Goal: Information Seeking & Learning: Learn about a topic

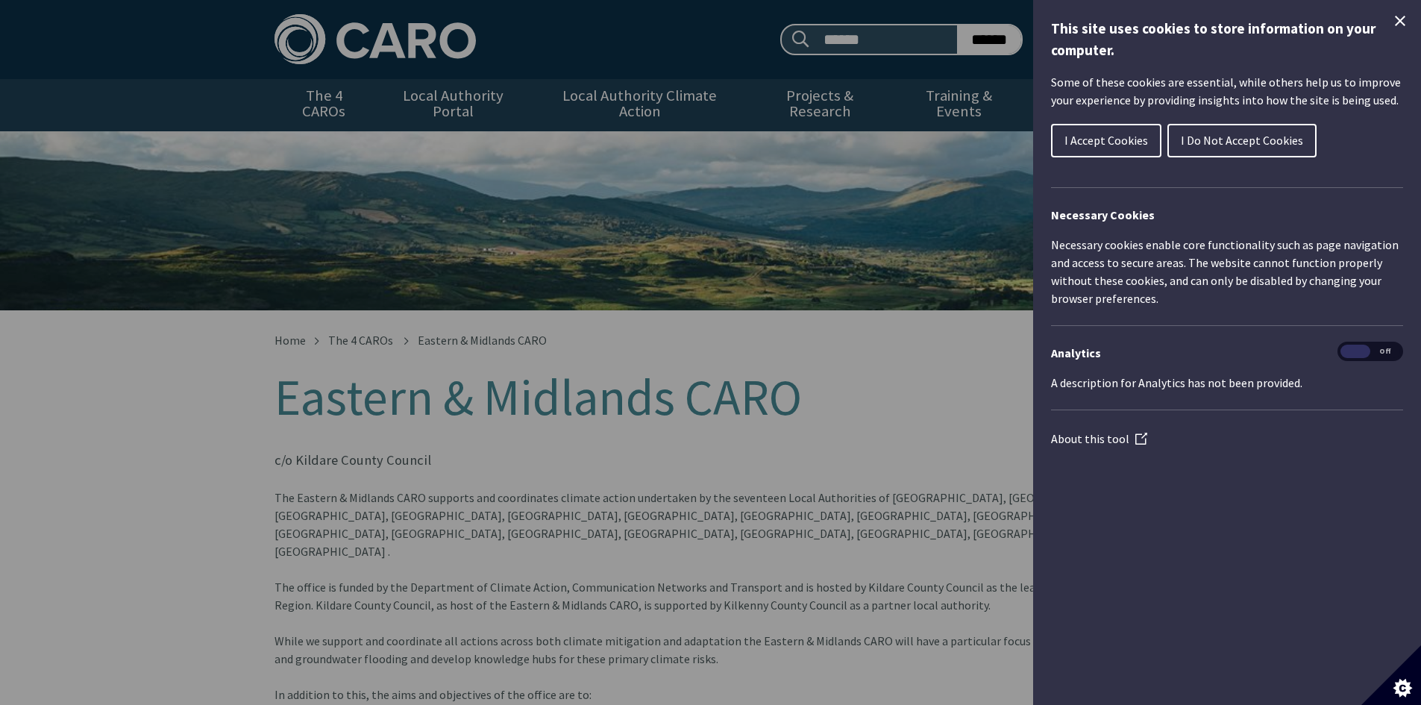
click at [1071, 145] on span "I Accept Cookies" at bounding box center [1107, 140] width 84 height 15
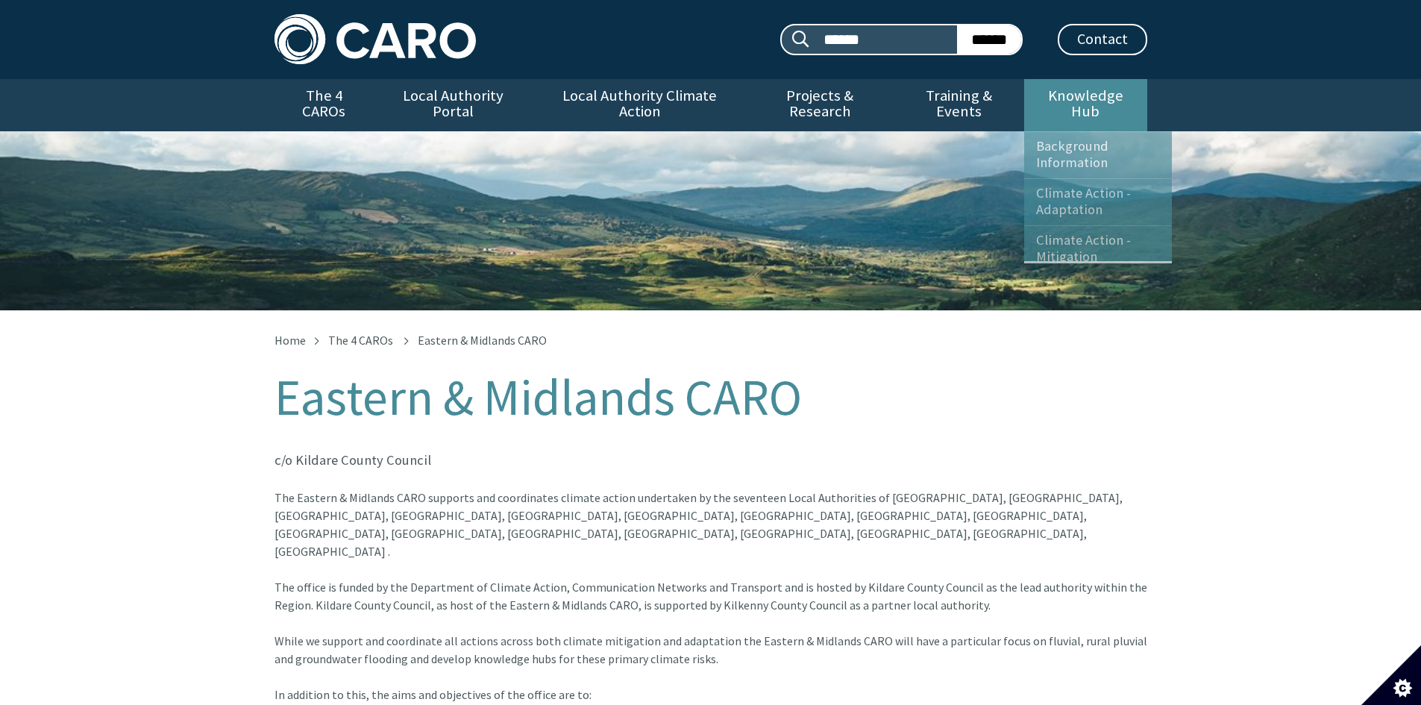
click at [1089, 89] on link "Knowledge Hub" at bounding box center [1085, 105] width 122 height 52
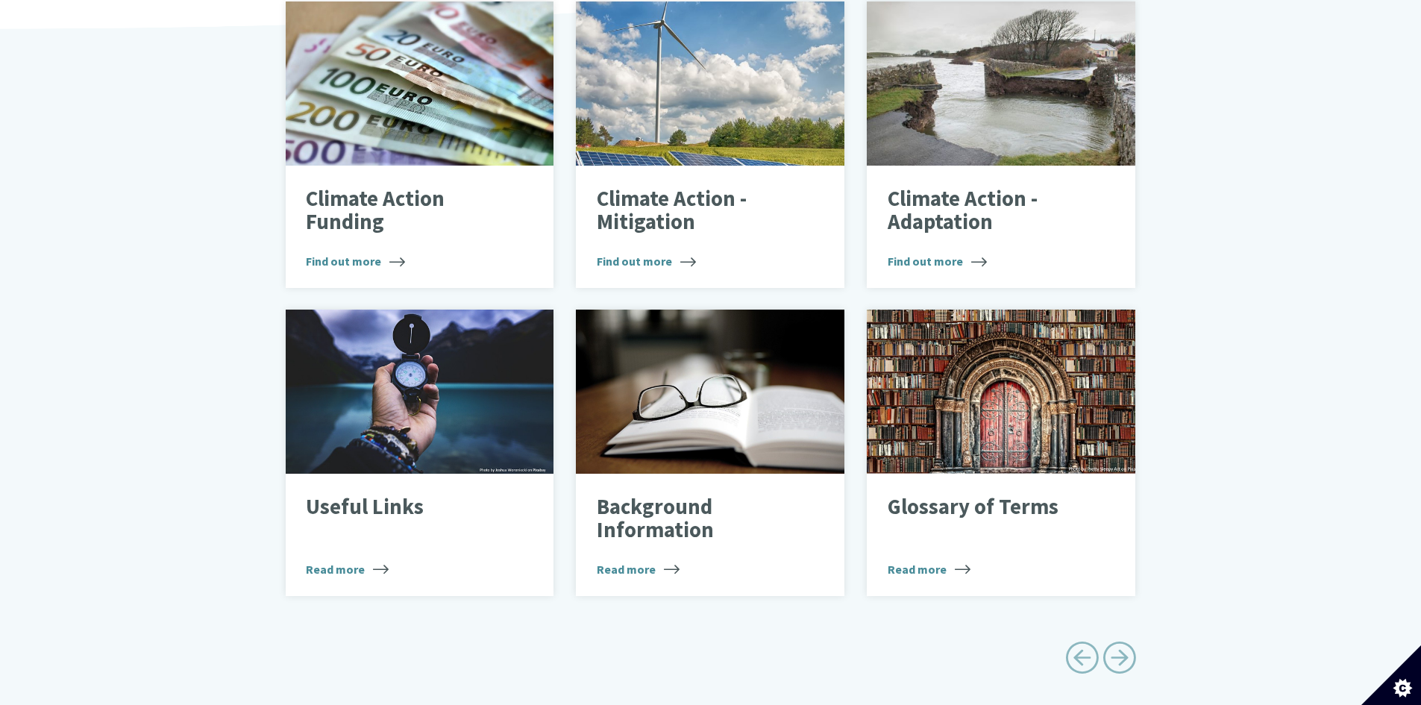
scroll to position [597, 0]
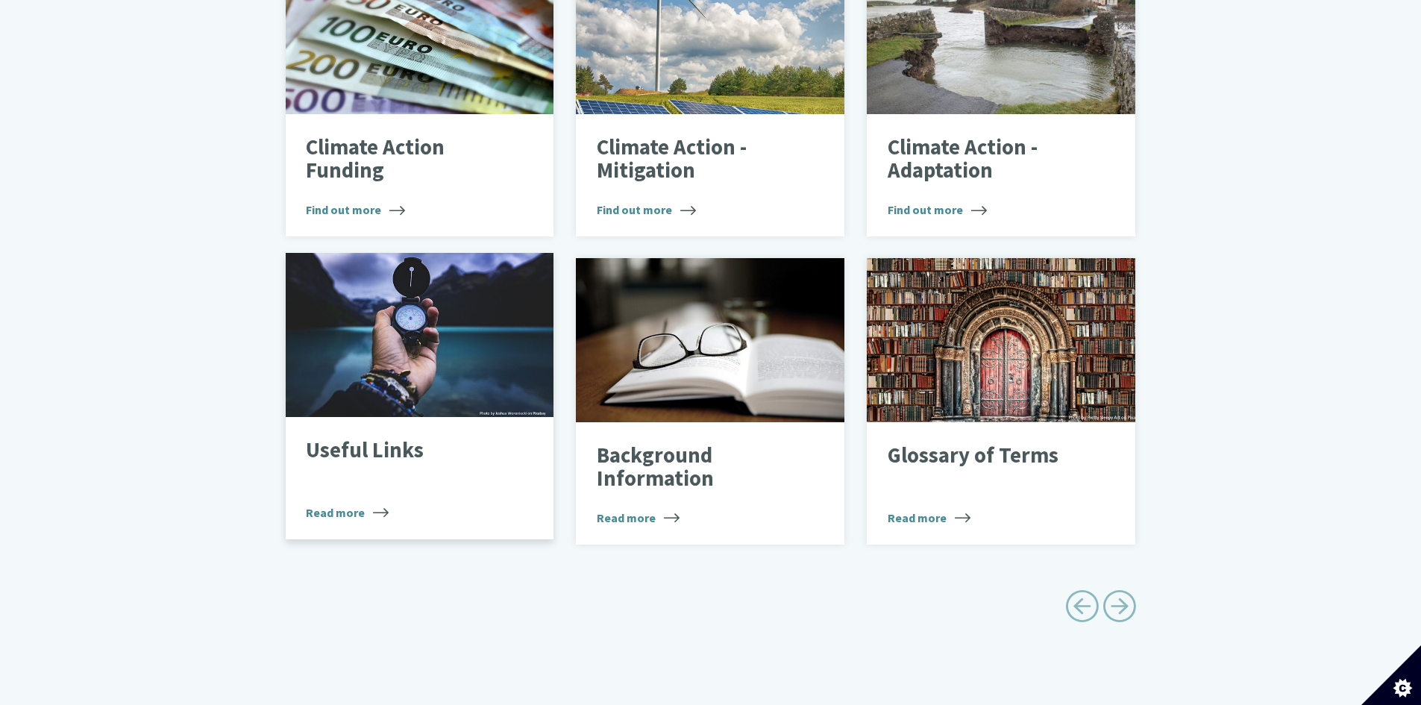
click at [328, 504] on span "Read more" at bounding box center [347, 513] width 83 height 18
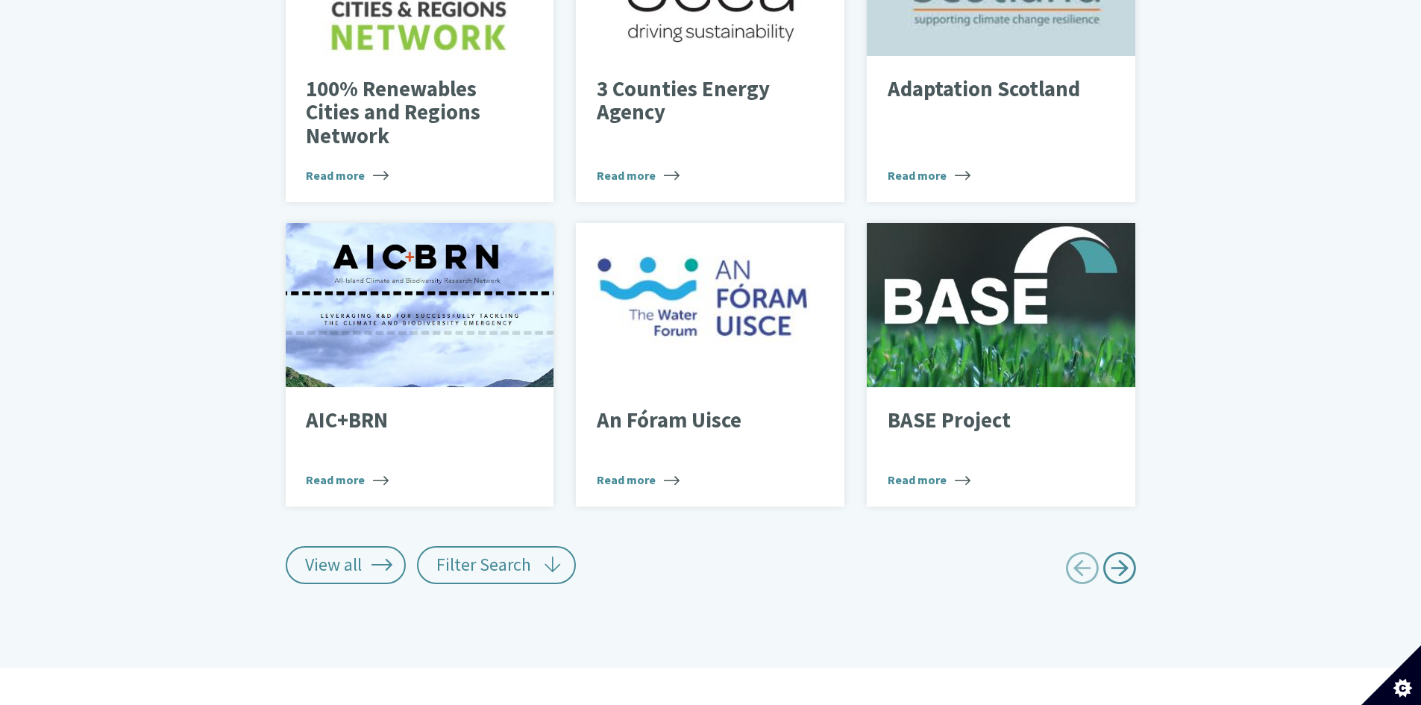
scroll to position [672, 0]
